Goal: Information Seeking & Learning: Learn about a topic

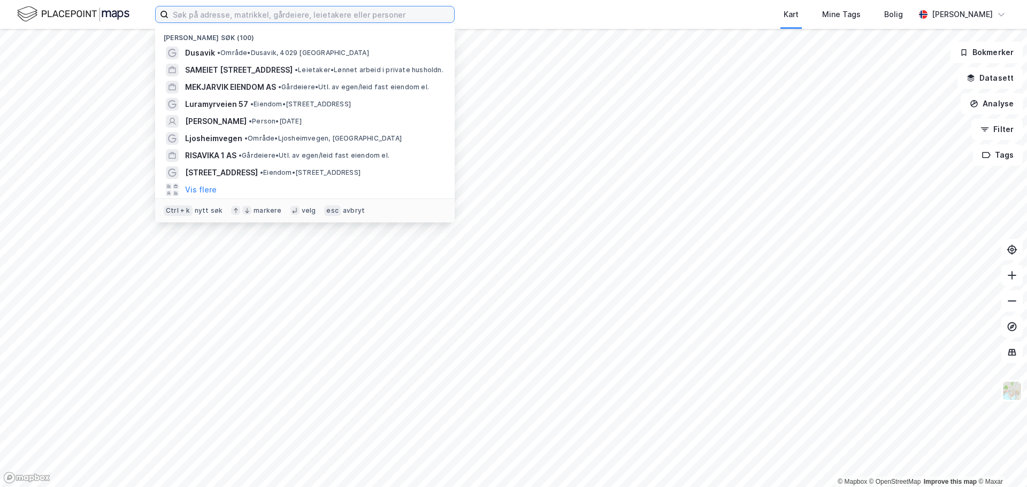
click at [196, 18] on input at bounding box center [311, 14] width 286 height 16
paste input "Energivegen 2"
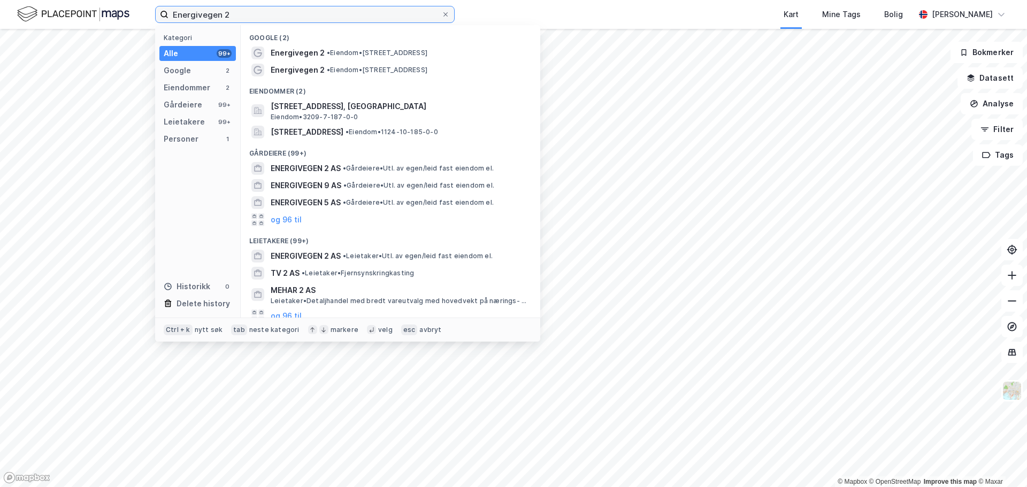
type input "Energivegen 2"
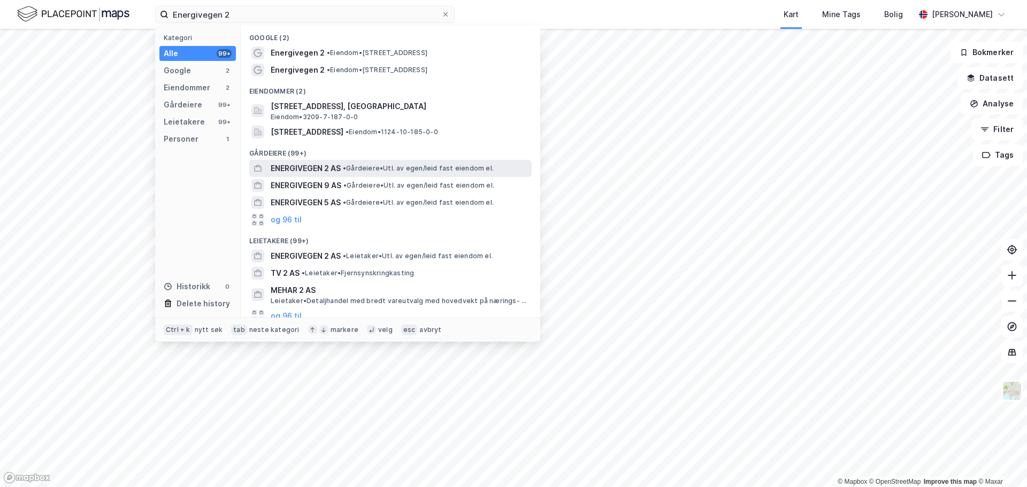
click at [310, 168] on span "ENERGIVEGEN 2 AS" at bounding box center [306, 168] width 70 height 13
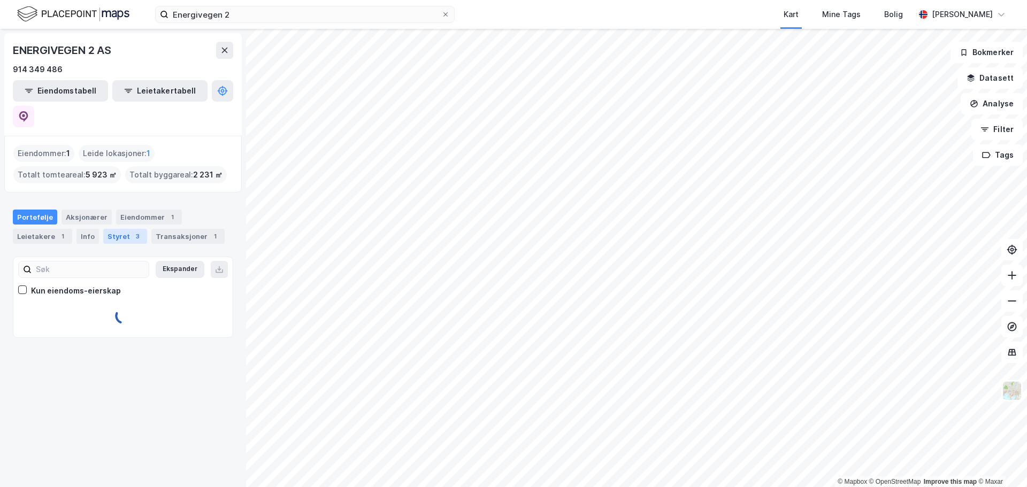
click at [114, 229] on div "Styret 3" at bounding box center [125, 236] width 44 height 15
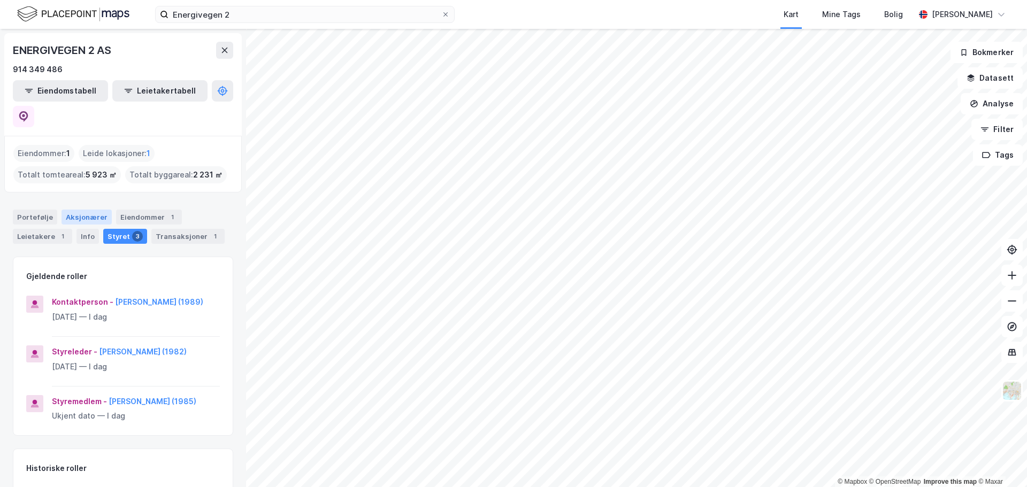
click at [79, 210] on div "Aksjonærer" at bounding box center [86, 217] width 50 height 15
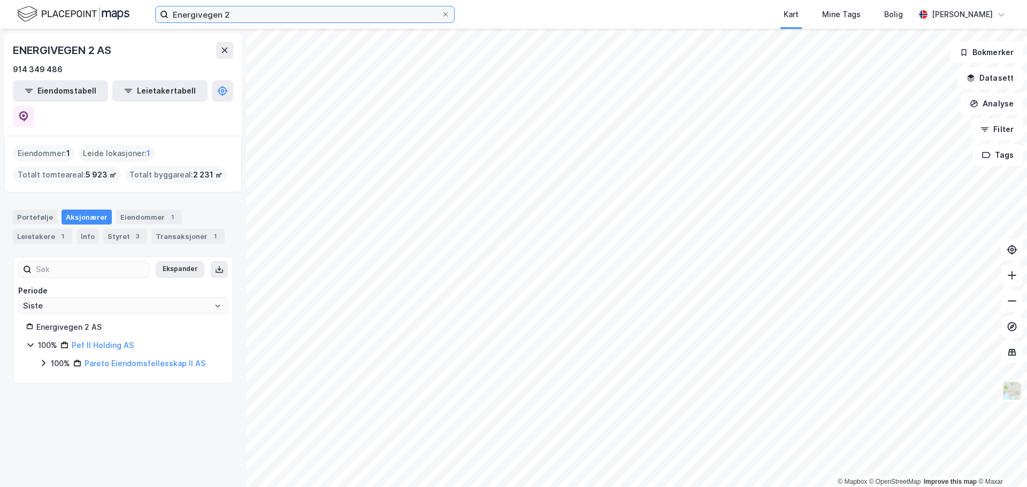
click at [242, 20] on input "Energivegen 2" at bounding box center [304, 14] width 273 height 16
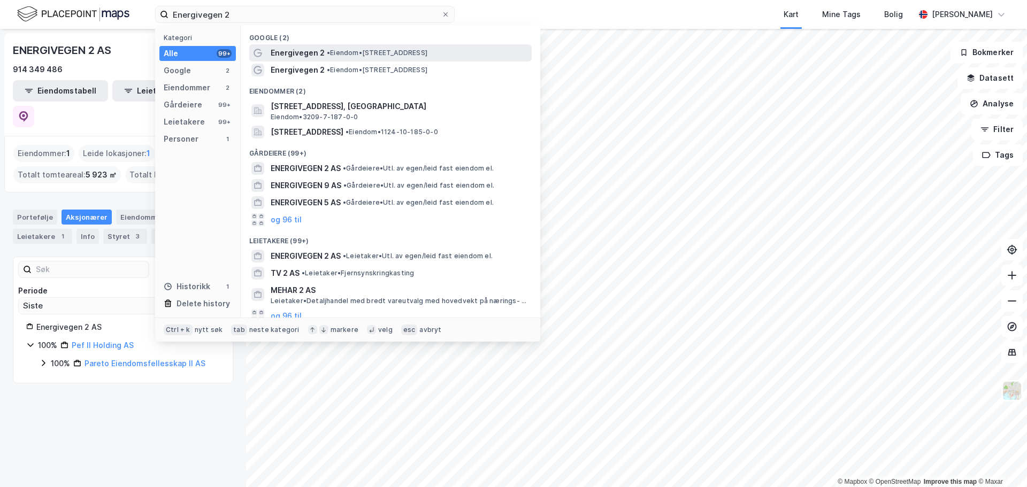
click at [320, 52] on span "Energivegen 2" at bounding box center [298, 53] width 54 height 13
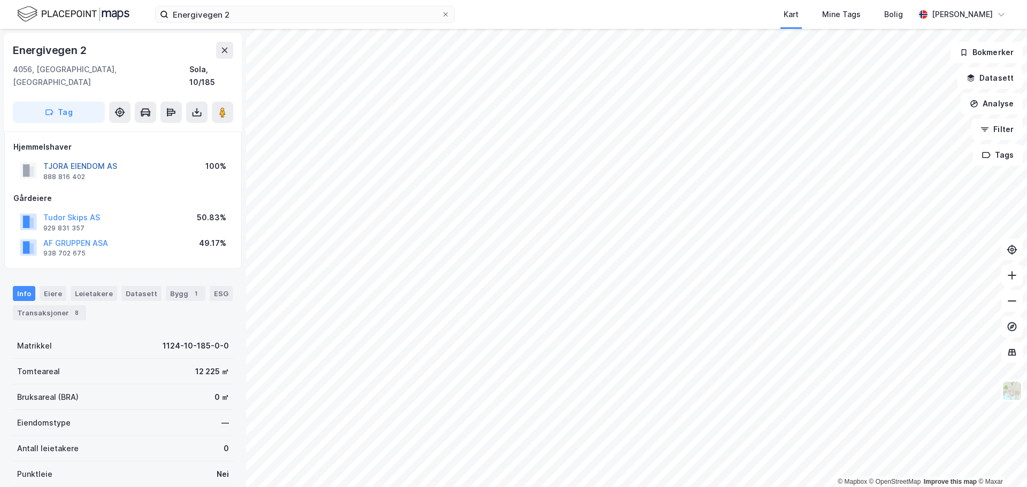
click at [0, 0] on button "TJORA EIENDOM AS" at bounding box center [0, 0] width 0 height 0
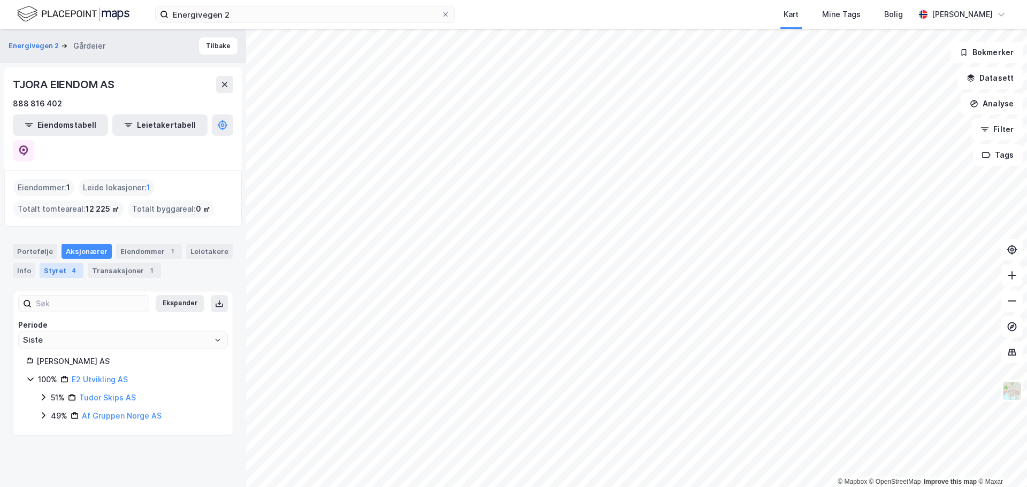
click at [59, 263] on div "Styret 4" at bounding box center [62, 270] width 44 height 15
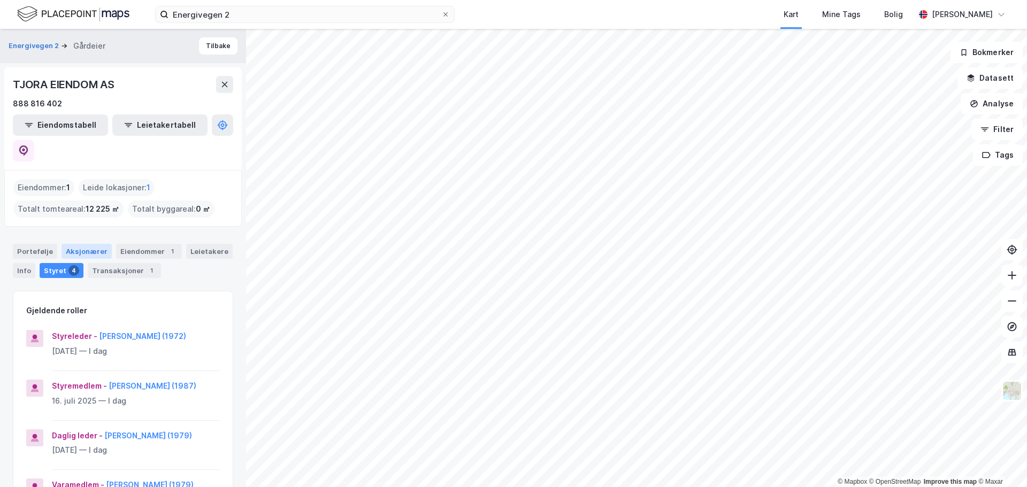
click at [88, 244] on div "Aksjonærer" at bounding box center [86, 251] width 50 height 15
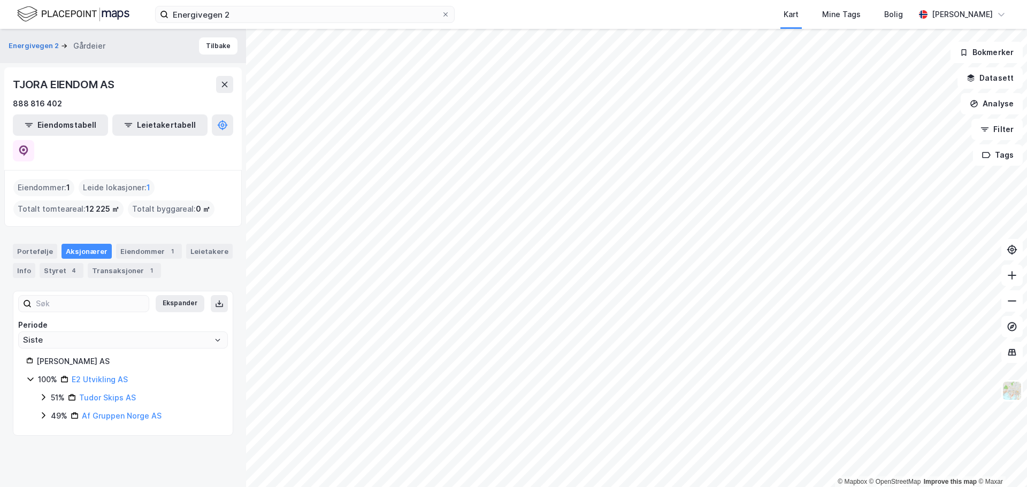
click at [44, 393] on icon at bounding box center [43, 397] width 9 height 9
click at [95, 393] on link "Tudor Skips AS" at bounding box center [107, 397] width 57 height 9
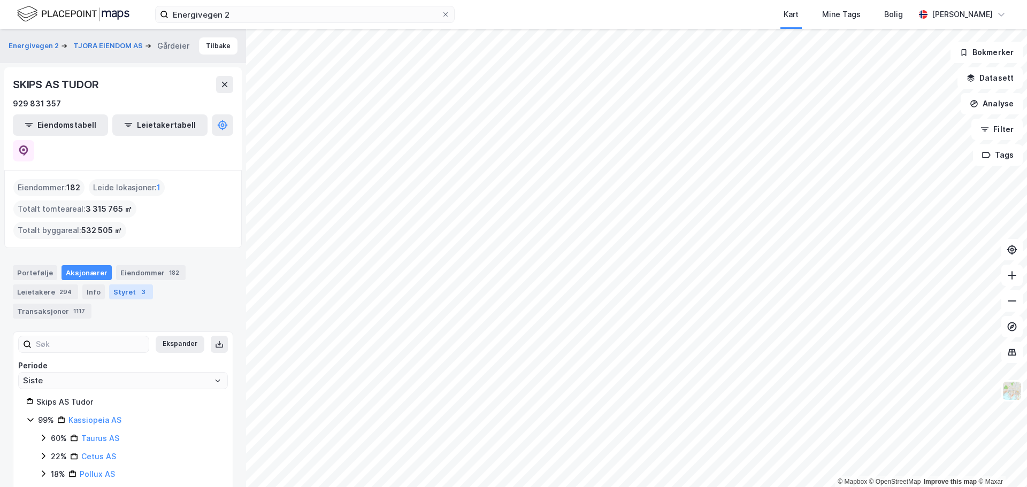
click at [117, 284] on div "Styret 3" at bounding box center [131, 291] width 44 height 15
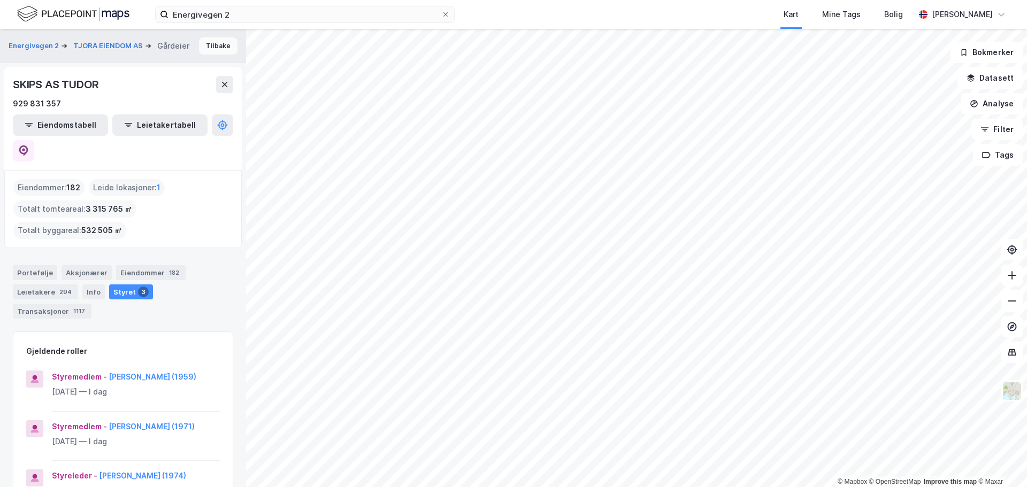
click at [208, 43] on button "Tilbake" at bounding box center [218, 45] width 39 height 17
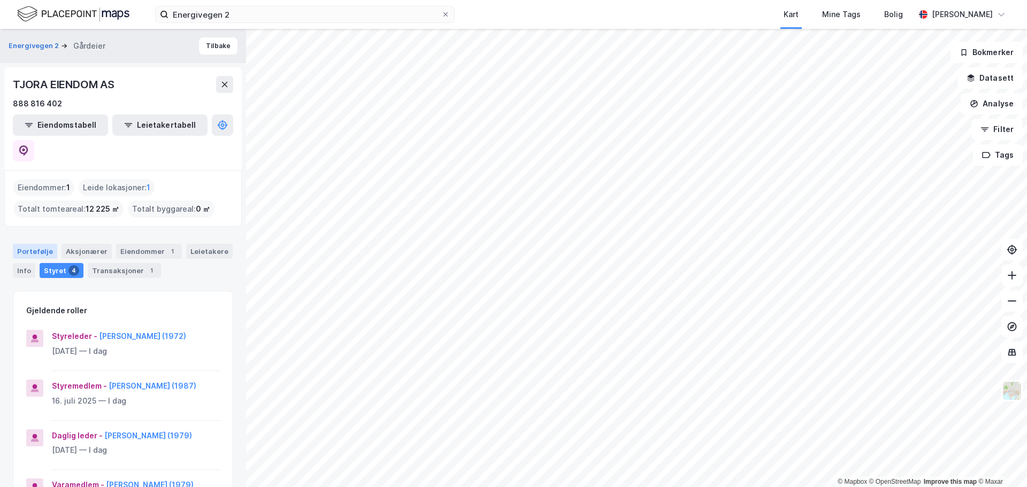
click at [28, 244] on div "Portefølje" at bounding box center [35, 251] width 44 height 15
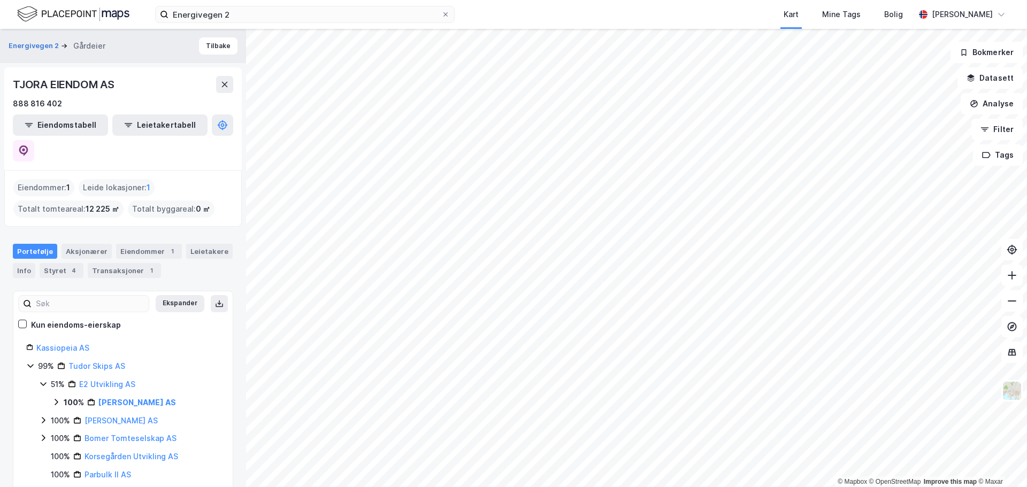
click at [56, 398] on icon at bounding box center [56, 402] width 9 height 9
click at [124, 416] on link "Sola, 10/185" at bounding box center [131, 420] width 43 height 9
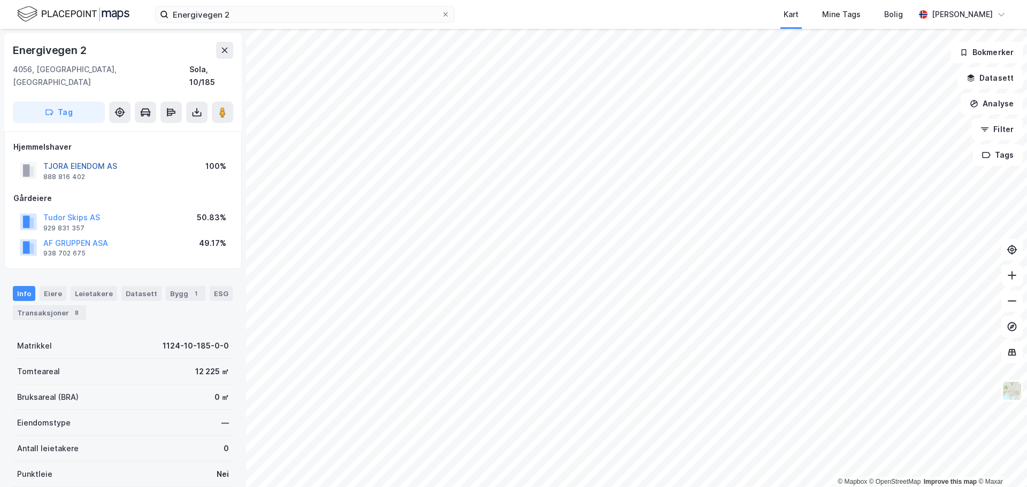
click at [0, 0] on button "TJORA EIENDOM AS" at bounding box center [0, 0] width 0 height 0
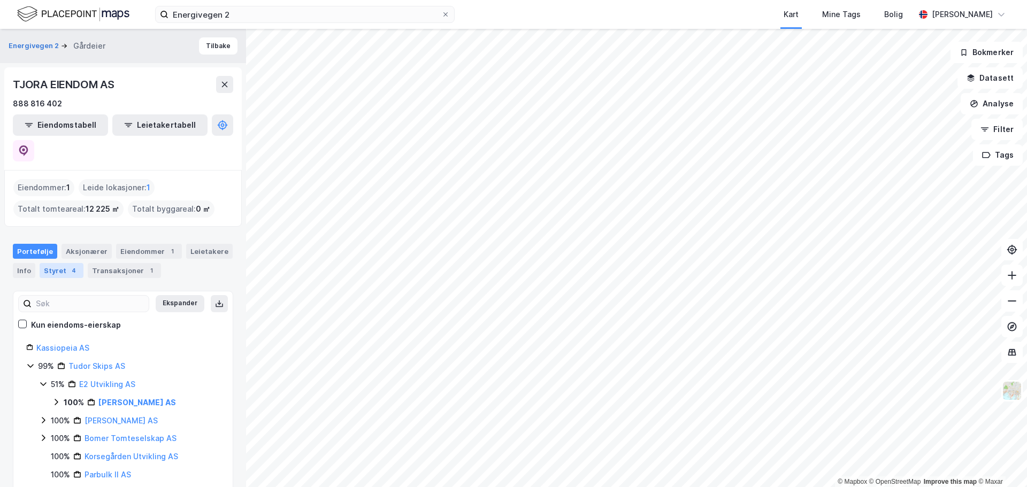
click at [61, 263] on div "Styret 4" at bounding box center [62, 270] width 44 height 15
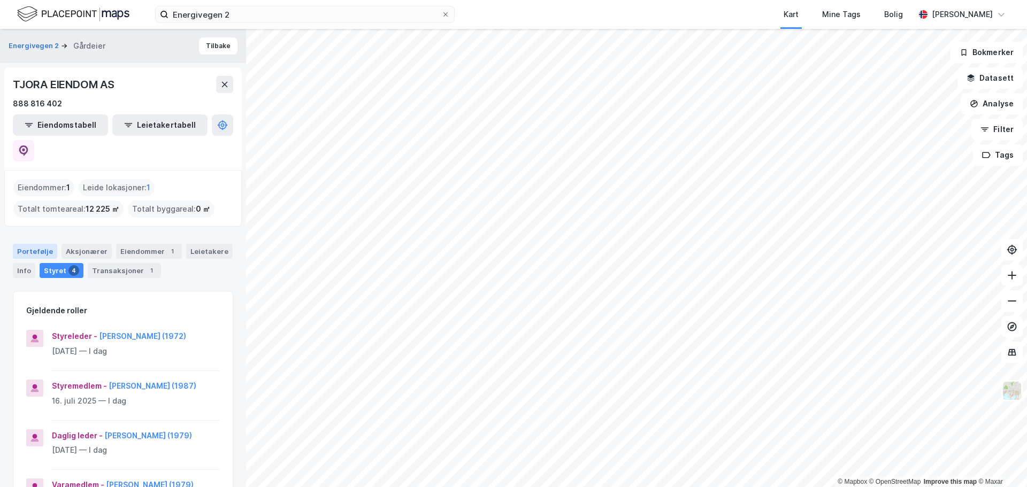
click at [33, 244] on div "Portefølje" at bounding box center [35, 251] width 44 height 15
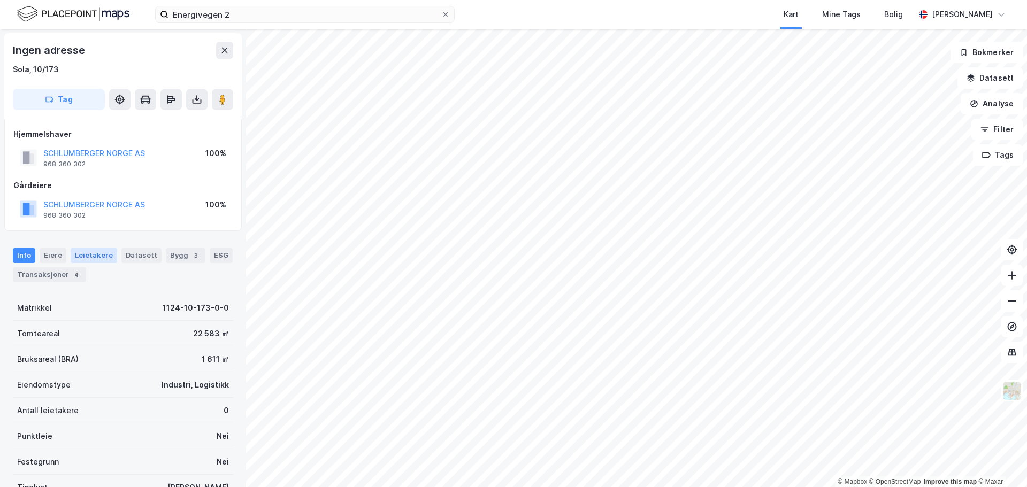
click at [93, 260] on div "Leietakere" at bounding box center [94, 255] width 47 height 15
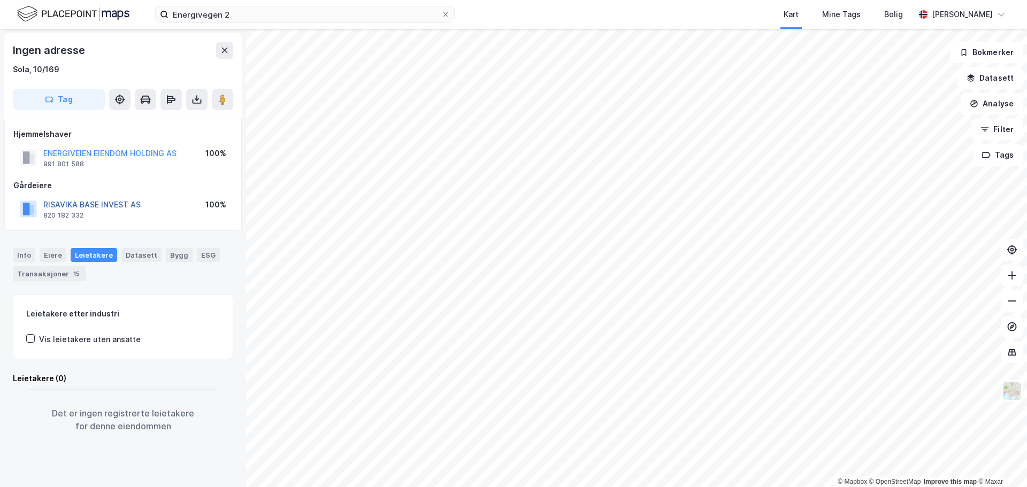
click at [0, 0] on button "RISAVIKA BASE INVEST AS" at bounding box center [0, 0] width 0 height 0
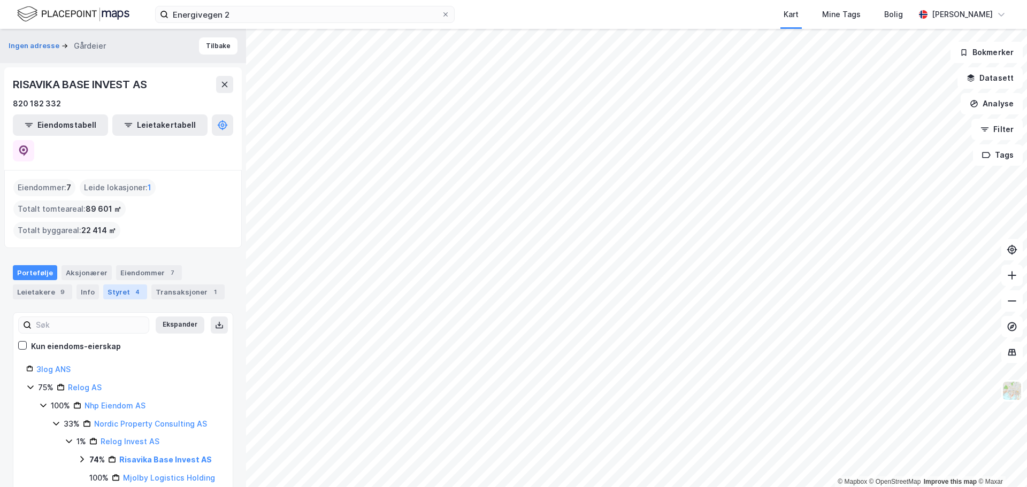
click at [124, 284] on div "Styret 4" at bounding box center [125, 291] width 44 height 15
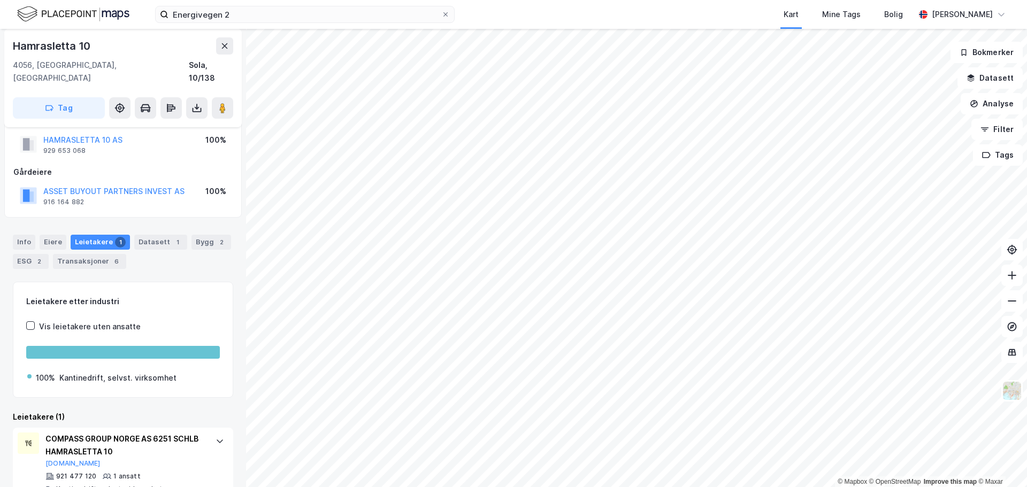
scroll to position [37, 0]
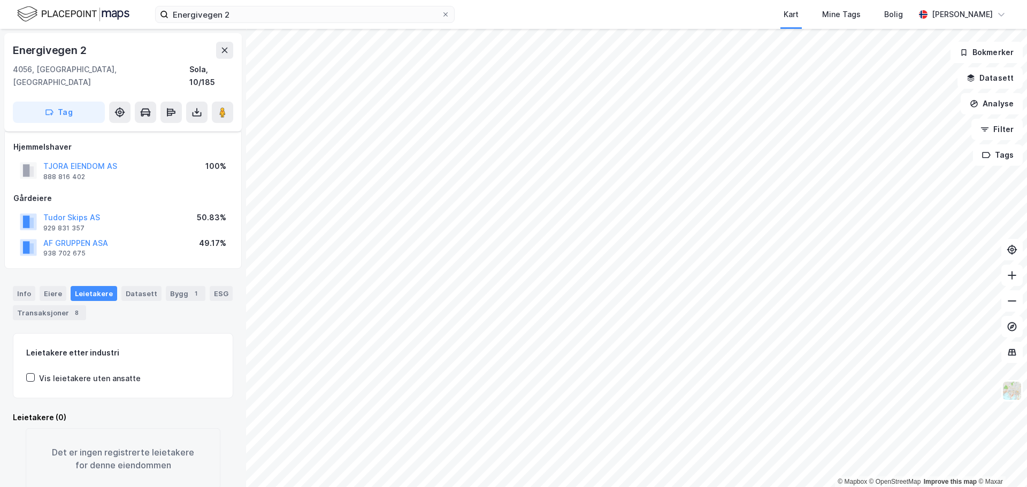
scroll to position [15, 0]
